Goal: Register for event/course

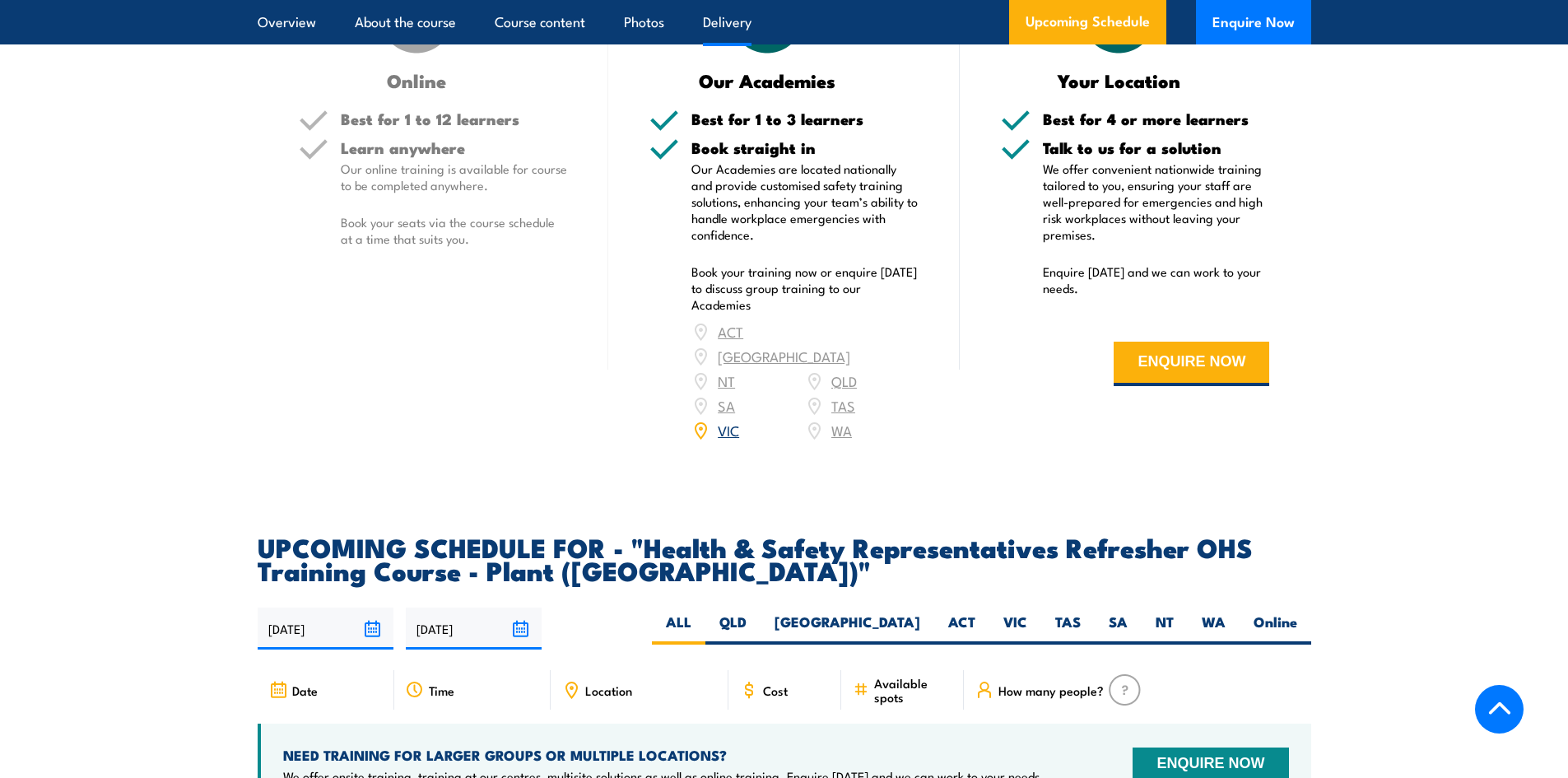
scroll to position [2470, 0]
click at [1005, 612] on label "VIC" at bounding box center [1016, 628] width 52 height 32
click at [1028, 612] on input "VIC" at bounding box center [1033, 617] width 11 height 11
radio input "true"
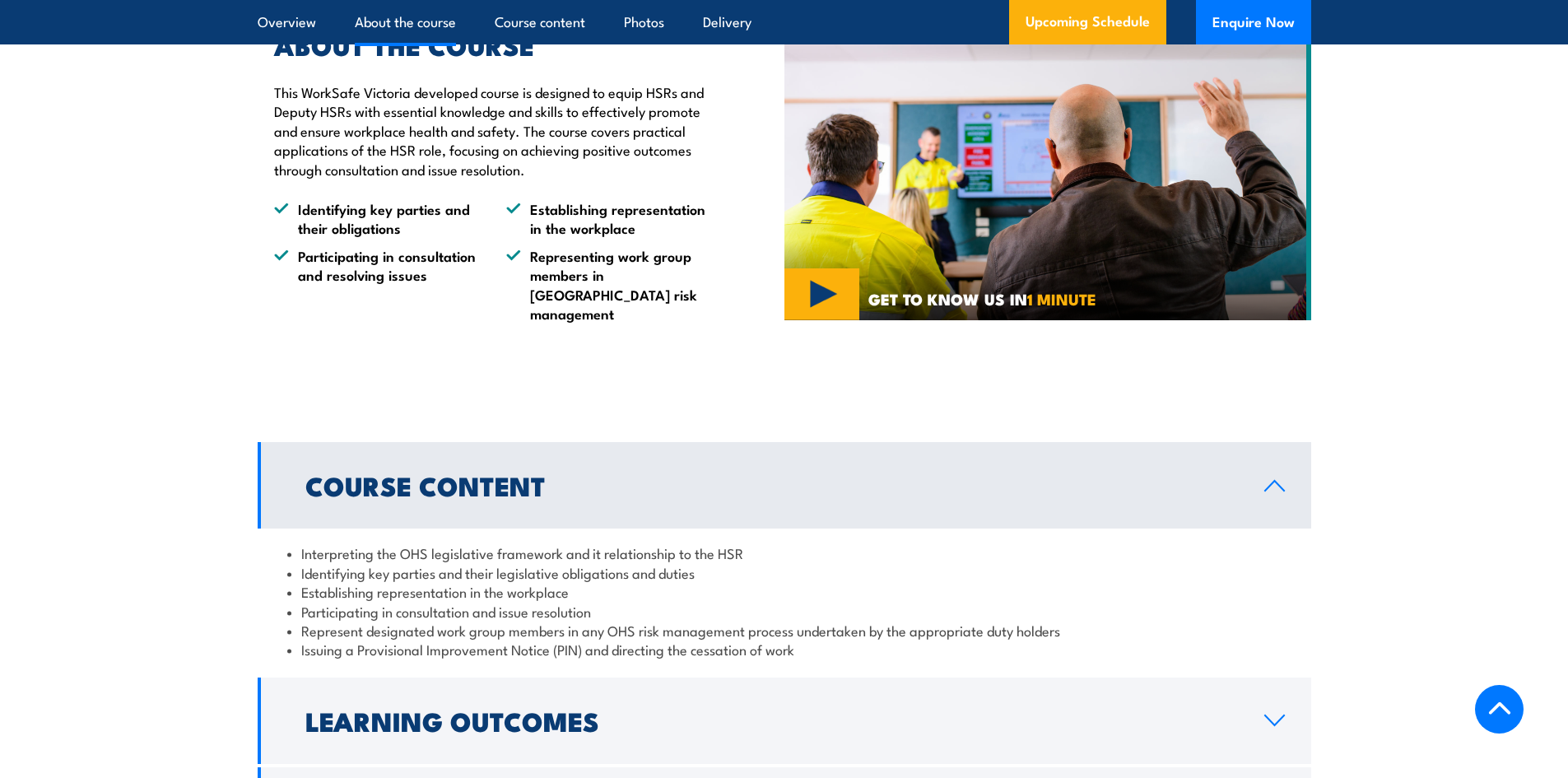
scroll to position [1561, 0]
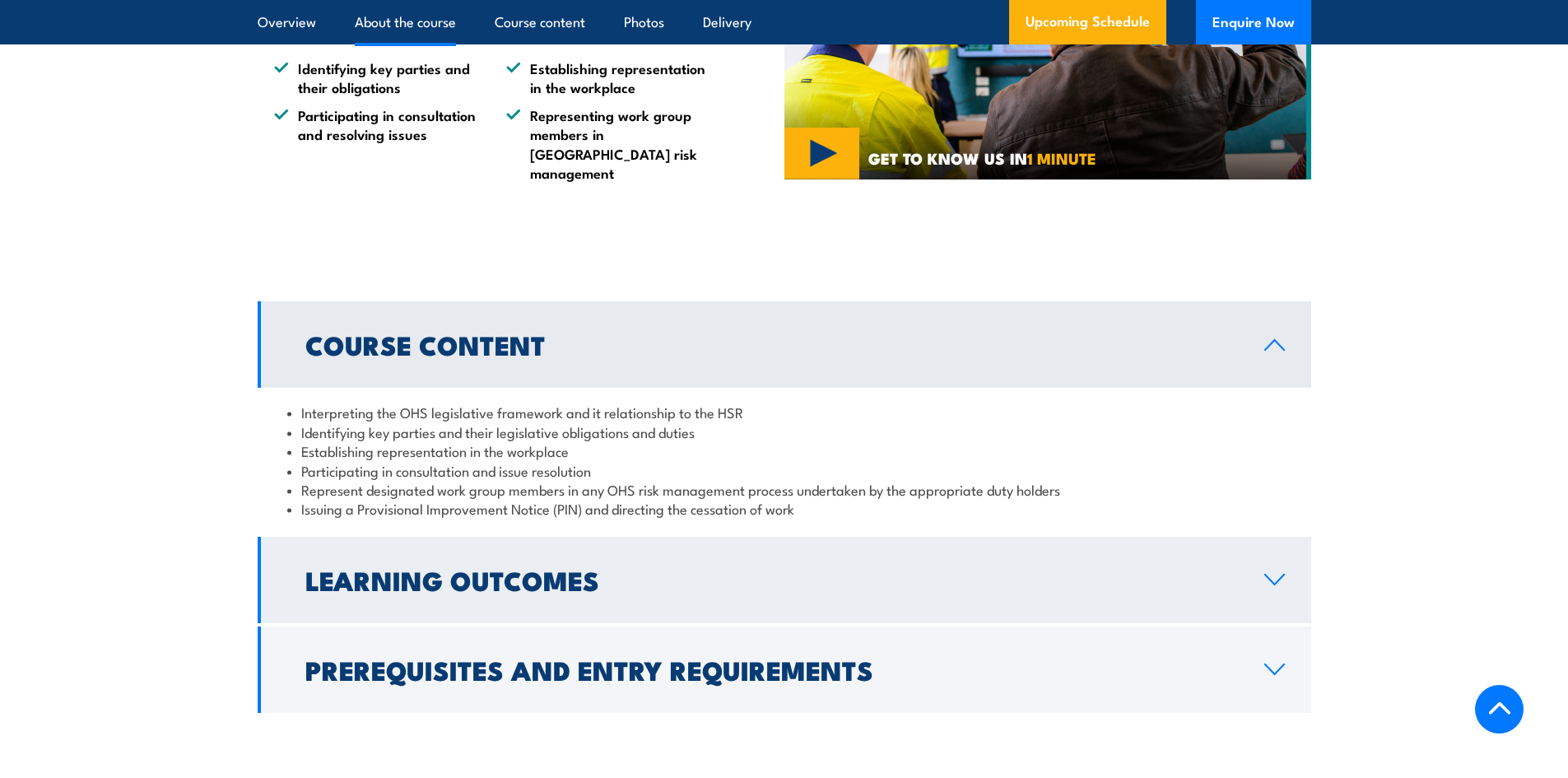
click at [1271, 575] on icon at bounding box center [1275, 579] width 19 height 10
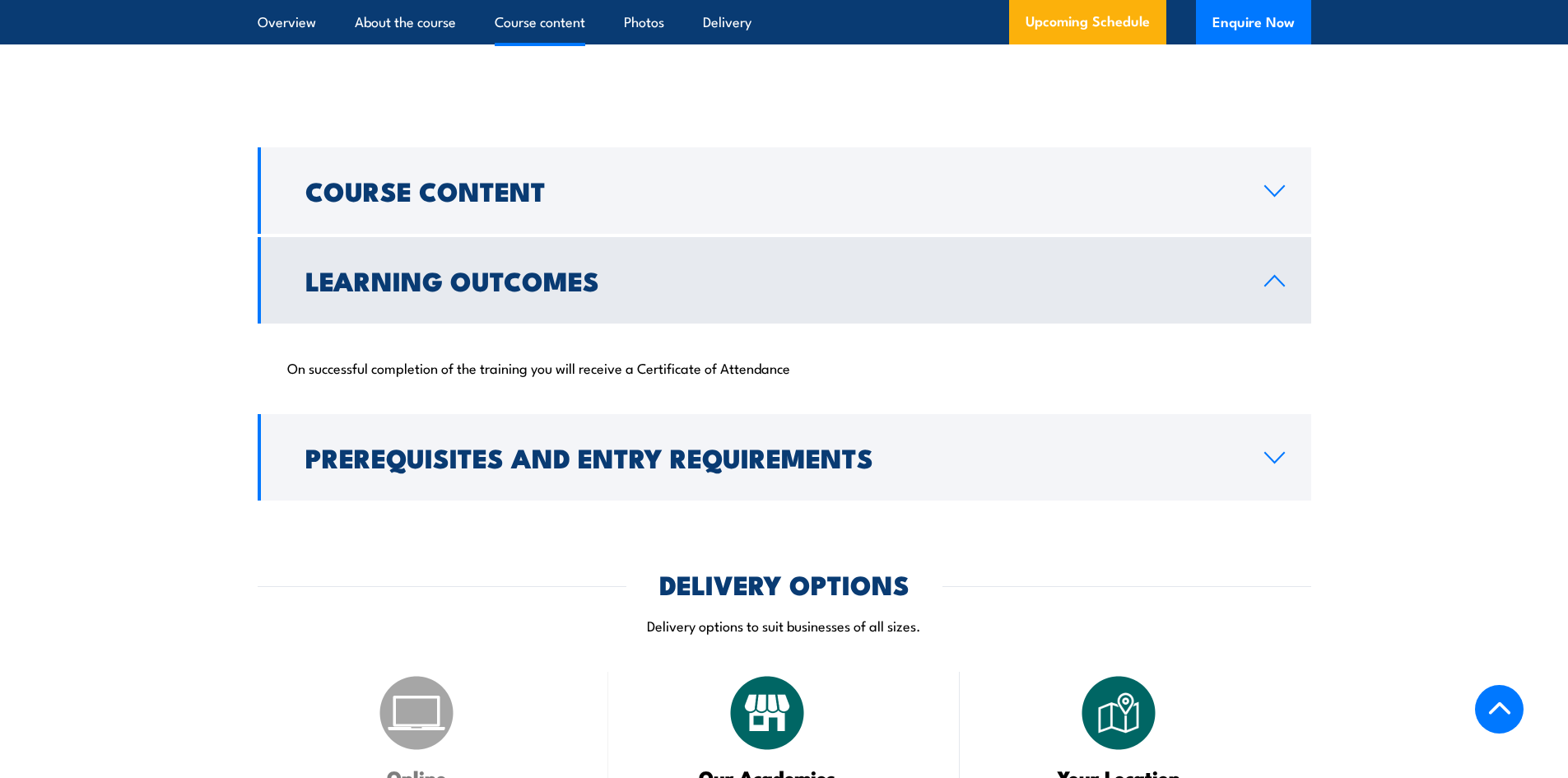
scroll to position [1726, 0]
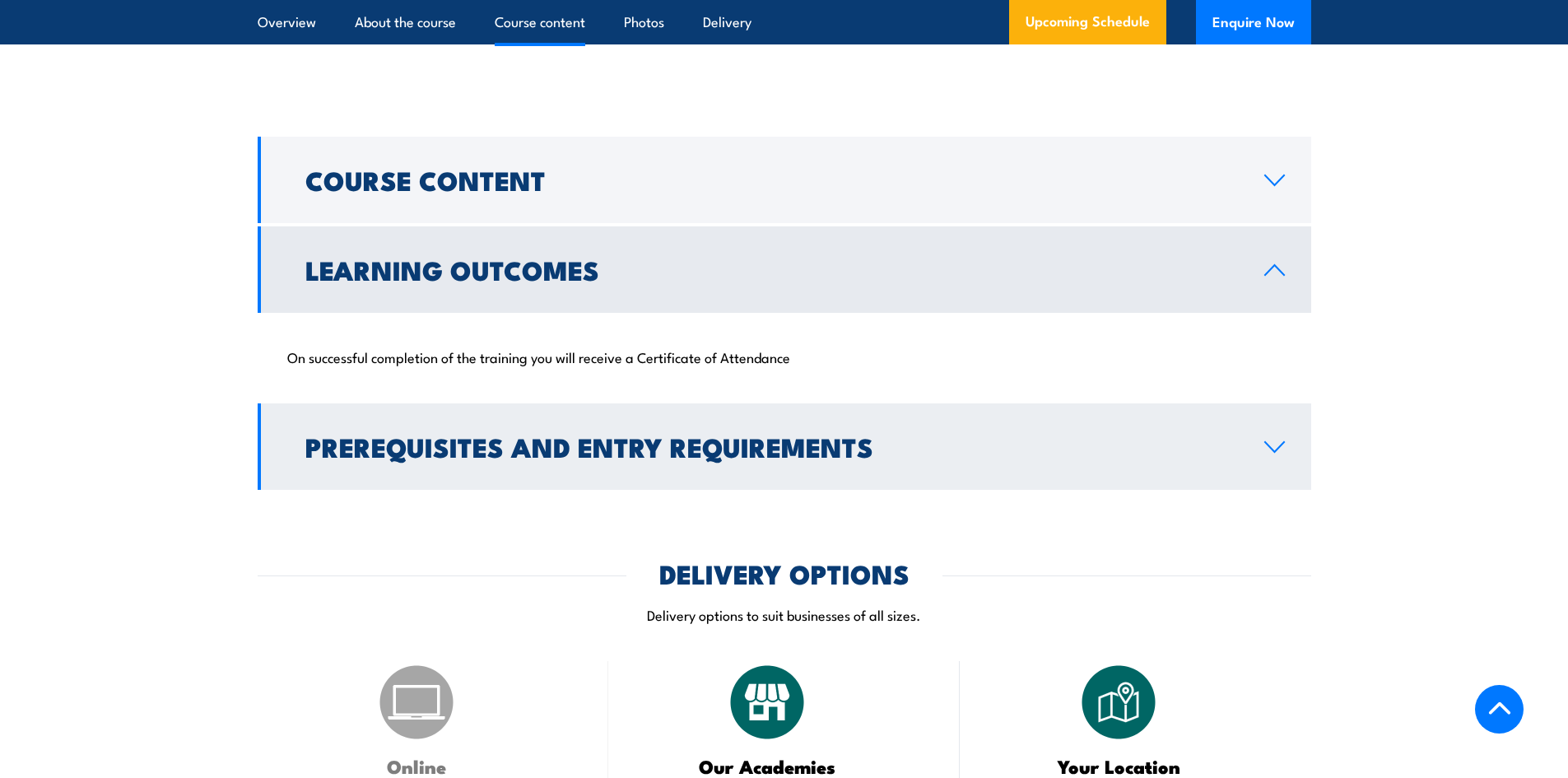
click at [1283, 442] on icon at bounding box center [1275, 447] width 19 height 10
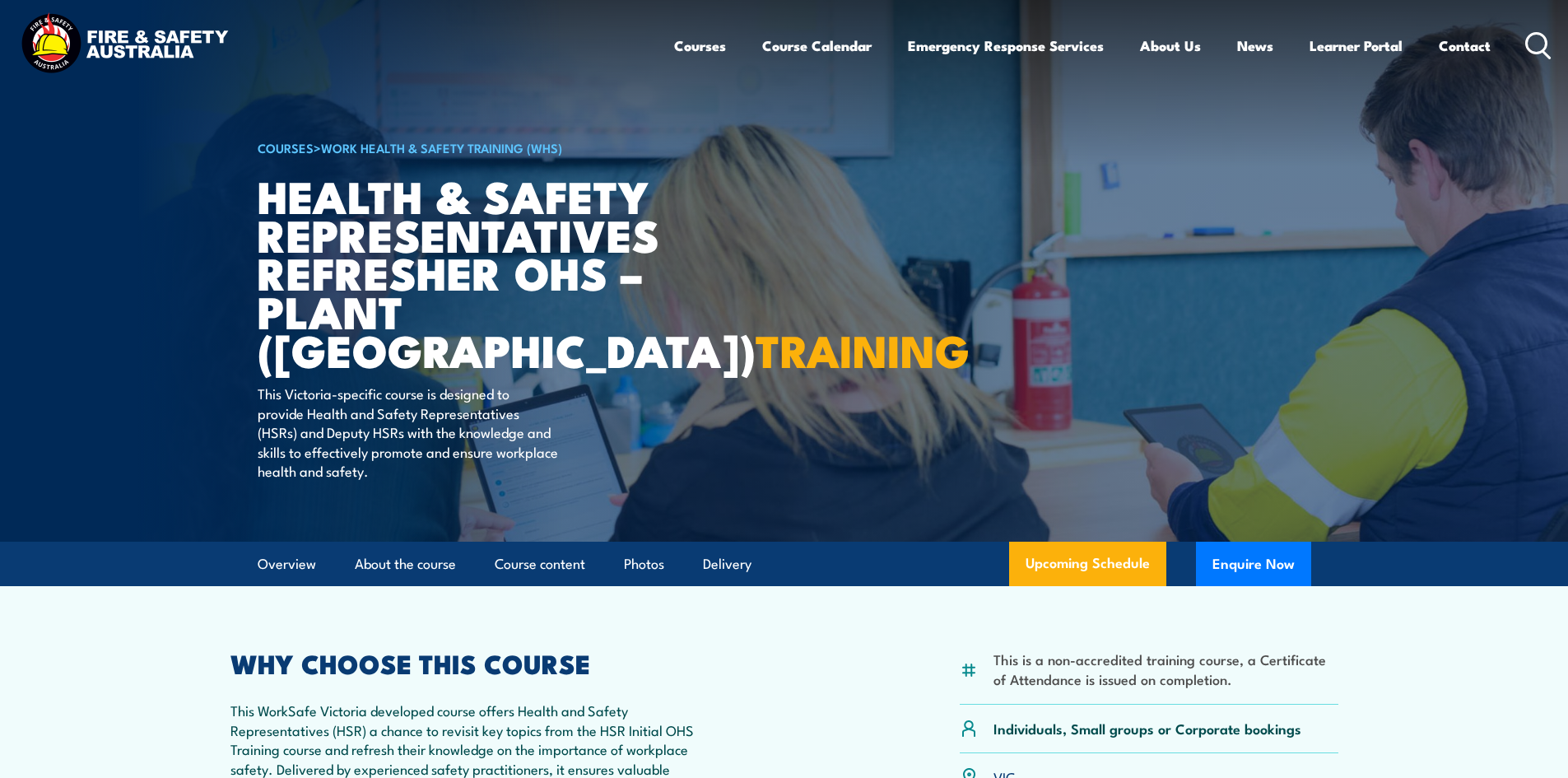
scroll to position [0, 0]
